Goal: Task Accomplishment & Management: Manage account settings

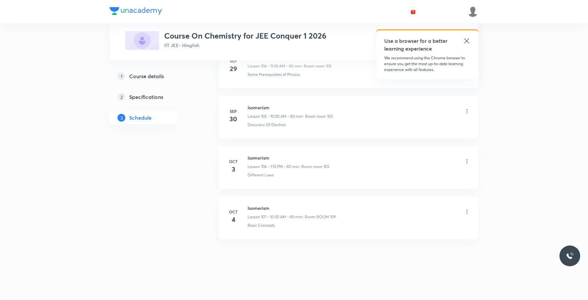
click at [468, 213] on icon at bounding box center [467, 212] width 6 height 6
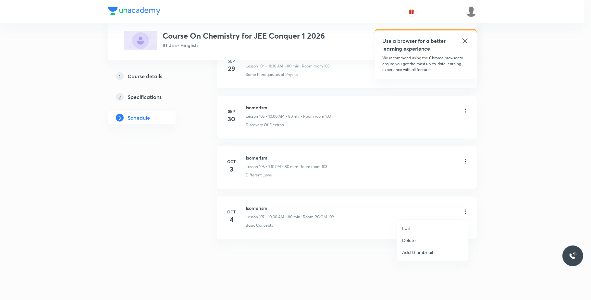
click at [422, 228] on li "Edit" at bounding box center [432, 228] width 71 height 12
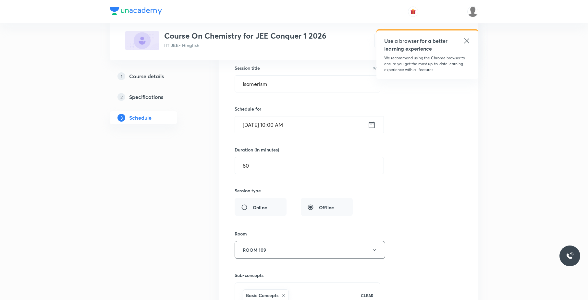
scroll to position [5451, 0]
drag, startPoint x: 312, startPoint y: 104, endPoint x: 204, endPoint y: 116, distance: 108.4
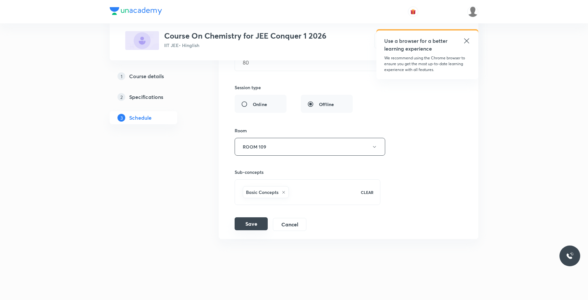
type input "Hydrocarbons 01"
click at [250, 221] on button "Save" at bounding box center [251, 223] width 33 height 13
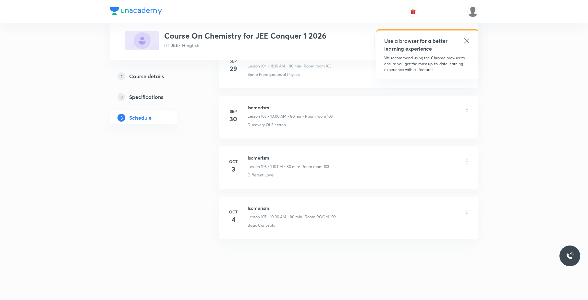
scroll to position [5328, 0]
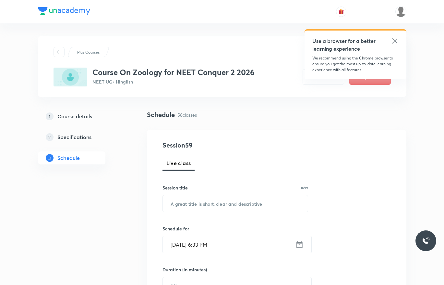
scroll to position [3167, 0]
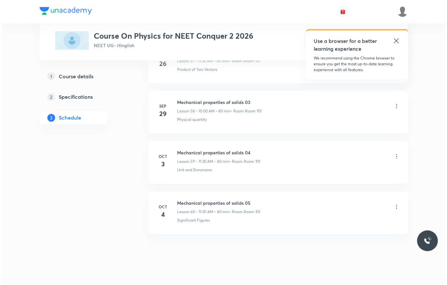
scroll to position [3268, 0]
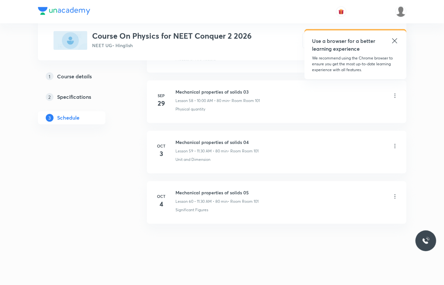
click at [396, 195] on icon at bounding box center [395, 196] width 6 height 6
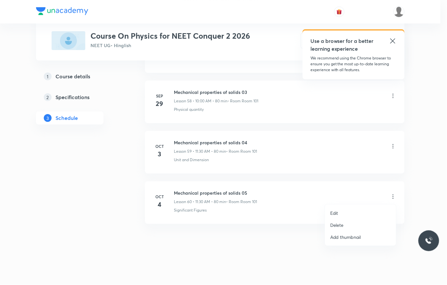
click at [351, 208] on li "Edit" at bounding box center [360, 213] width 71 height 12
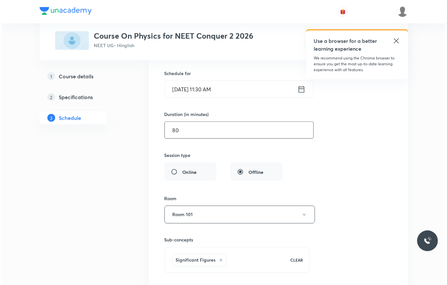
scroll to position [3121, 0]
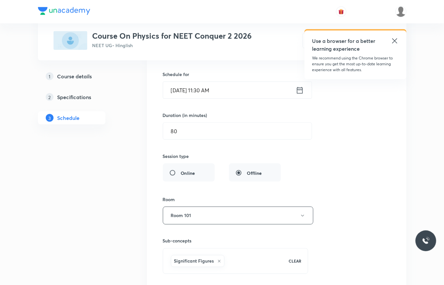
click at [253, 98] on input "Oct 4, 2025, 11:30 AM" at bounding box center [229, 90] width 133 height 17
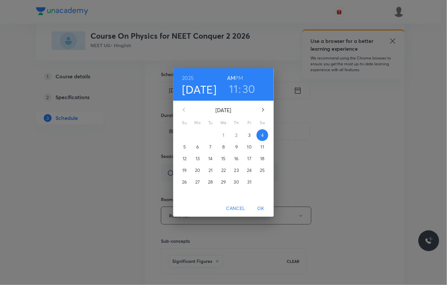
click at [233, 87] on h3 "11" at bounding box center [233, 89] width 9 height 14
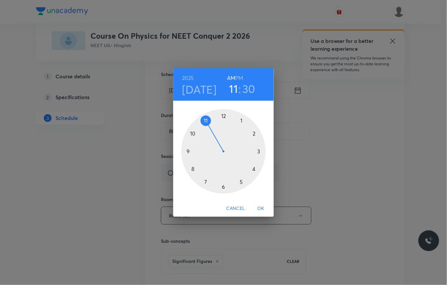
click at [191, 134] on div at bounding box center [223, 151] width 84 height 84
click at [222, 113] on div at bounding box center [223, 151] width 84 height 84
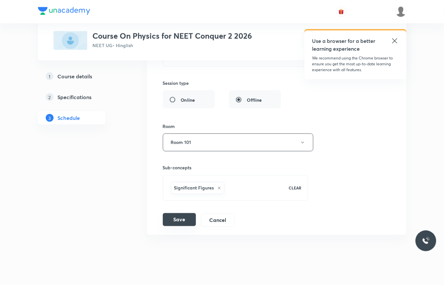
scroll to position [3195, 0]
click at [187, 225] on button "Save" at bounding box center [179, 218] width 33 height 13
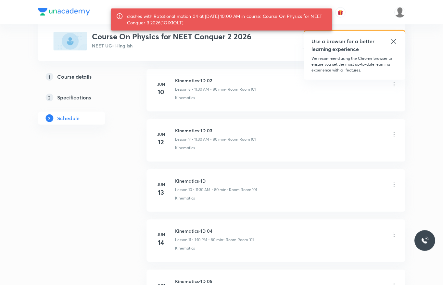
scroll to position [416, 0]
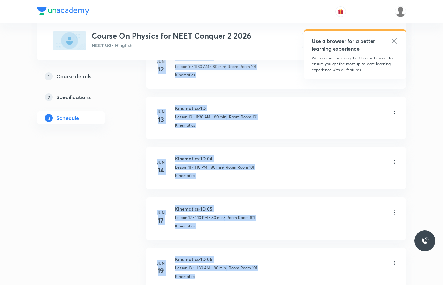
drag, startPoint x: 442, startPoint y: 44, endPoint x: 453, endPoint y: 291, distance: 246.9
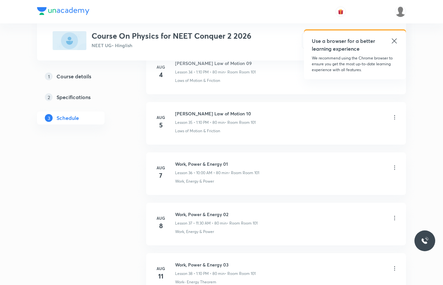
scroll to position [3230, 0]
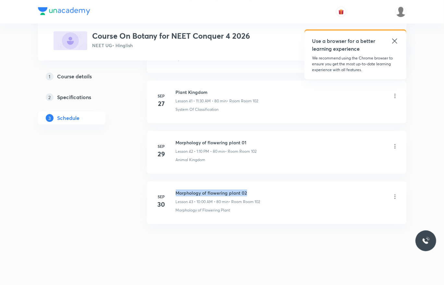
drag, startPoint x: 272, startPoint y: 181, endPoint x: 173, endPoint y: 186, distance: 99.1
copy h6 "Morphology of flowering plant 02"
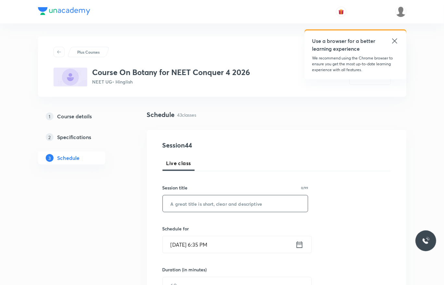
paste input "Morphology of flowering plant 02"
click at [257, 204] on input "text" at bounding box center [235, 203] width 145 height 17
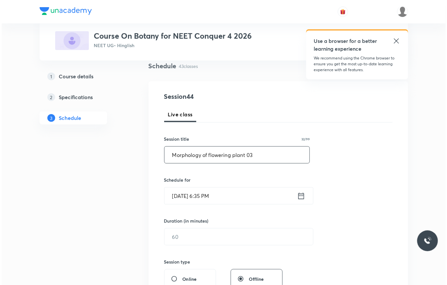
scroll to position [49, 0]
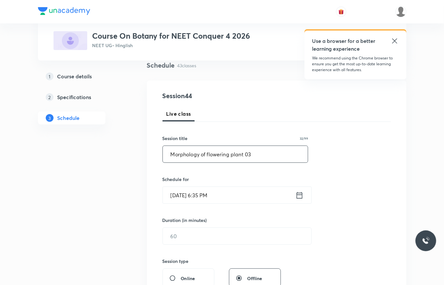
type input "Morphology of flowering plant 03"
click at [258, 198] on input "[DATE] 6:35 PM" at bounding box center [229, 195] width 133 height 17
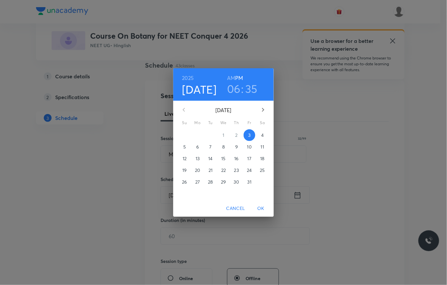
click at [267, 134] on span "4" at bounding box center [263, 135] width 12 height 6
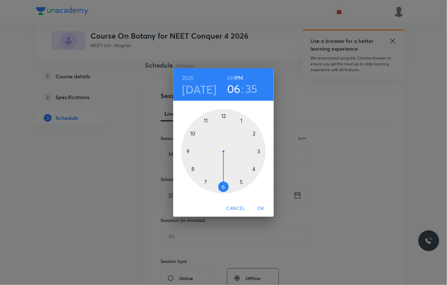
click at [232, 75] on h6 "AM" at bounding box center [231, 77] width 8 height 9
click at [191, 134] on div at bounding box center [223, 151] width 84 height 84
click at [224, 116] on div at bounding box center [223, 151] width 84 height 84
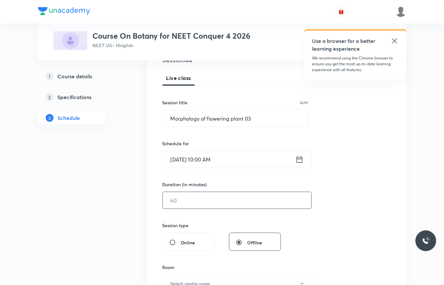
scroll to position [86, 0]
click at [202, 200] on input "text" at bounding box center [237, 199] width 149 height 17
type input "9"
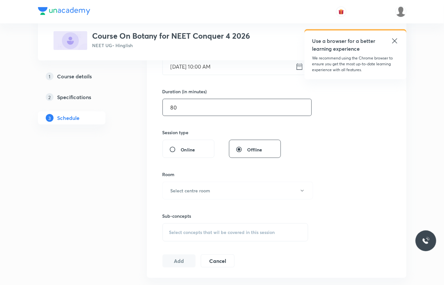
scroll to position [178, 0]
type input "80"
click at [208, 188] on h6 "Select centre room" at bounding box center [191, 190] width 40 height 7
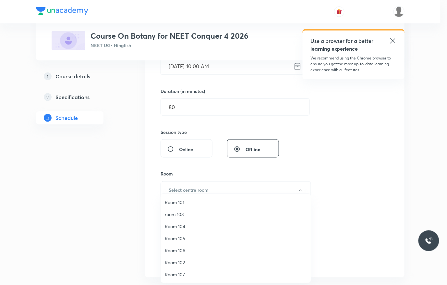
click at [179, 258] on li "Room 102" at bounding box center [236, 262] width 150 height 12
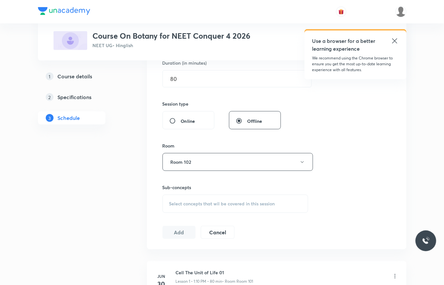
scroll to position [207, 0]
click at [225, 205] on span "Select concepts that wil be covered in this session" at bounding box center [222, 203] width 106 height 5
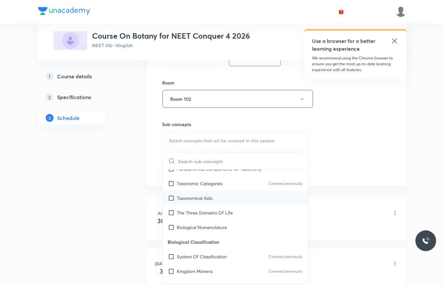
scroll to position [169, 0]
drag, startPoint x: 201, startPoint y: 199, endPoint x: 252, endPoint y: 176, distance: 56.9
click at [202, 198] on p "Taxonomical Aids" at bounding box center [195, 197] width 36 height 7
click at [386, 139] on div "Session 44 Live class Session title 32/99 Morphology of flowering plant 03 ​ Sc…" at bounding box center [277, 23] width 228 height 305
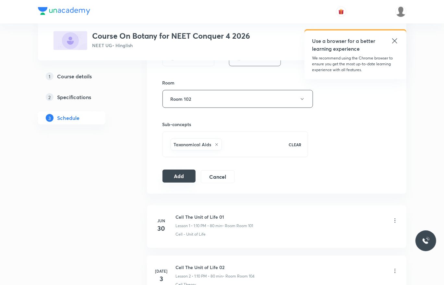
click at [175, 176] on button "Add" at bounding box center [179, 175] width 33 height 13
